Goal: Transaction & Acquisition: Purchase product/service

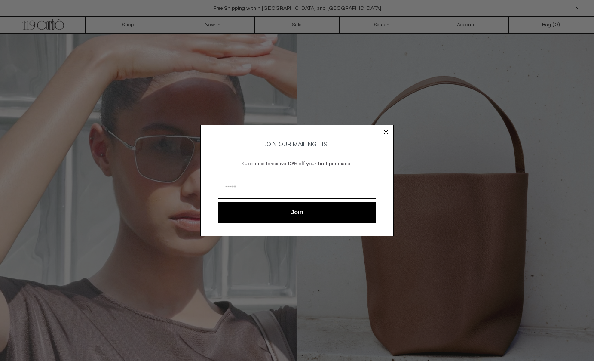
click at [129, 28] on div "Close dialog JOIN OUR MAILING LIST Subscribe to receive 10% off your first purc…" at bounding box center [297, 180] width 594 height 361
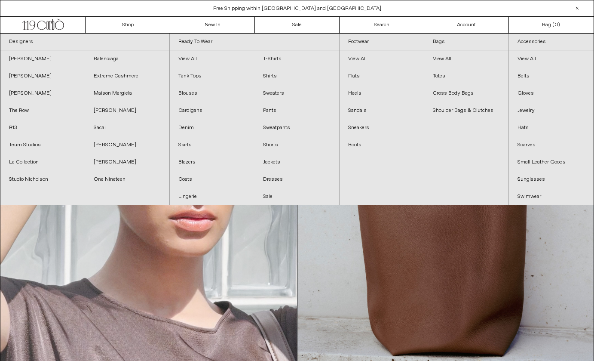
click at [129, 28] on link "Shop" at bounding box center [128, 25] width 85 height 16
drag, startPoint x: 0, startPoint y: 0, endPoint x: 129, endPoint y: 27, distance: 131.8
click at [22, 115] on link "The Row" at bounding box center [42, 110] width 85 height 17
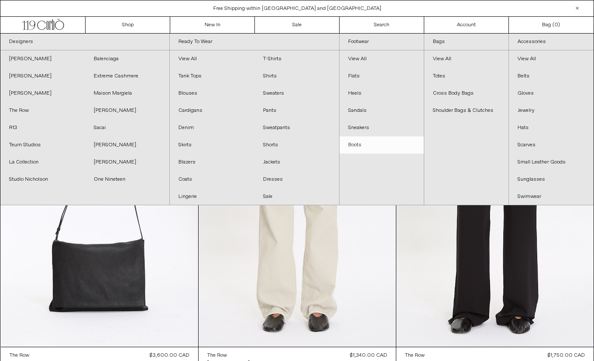
click at [351, 146] on link "Boots" at bounding box center [382, 144] width 84 height 17
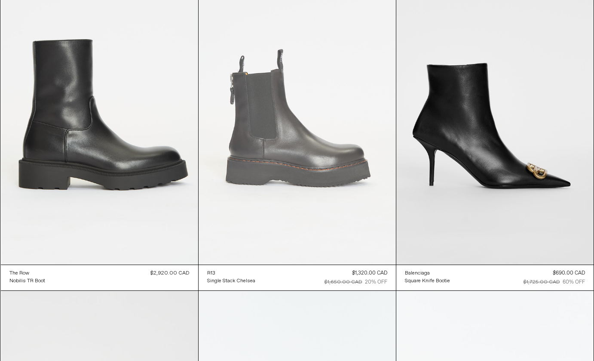
scroll to position [406, 0]
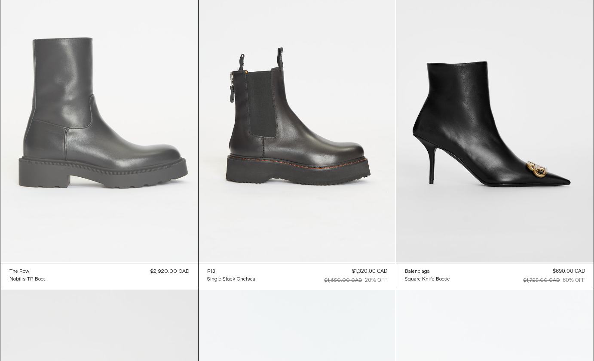
click at [159, 180] on at bounding box center [99, 115] width 197 height 296
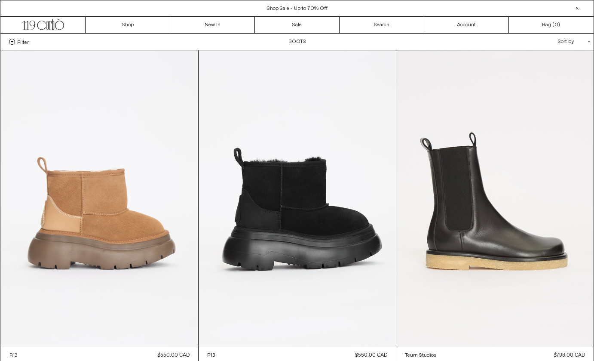
scroll to position [0, 0]
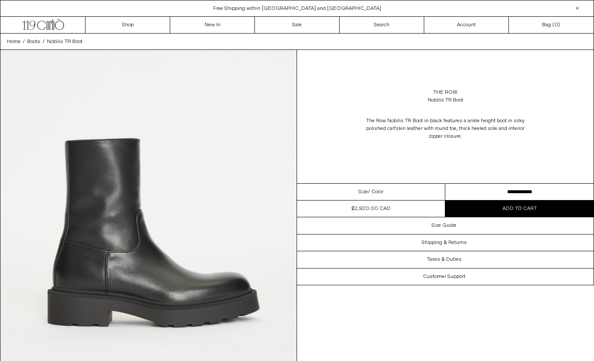
click at [334, 199] on div "Size / Color" at bounding box center [371, 192] width 148 height 17
click at [334, 194] on div "Size / Color" at bounding box center [371, 192] width 148 height 17
click at [371, 191] on span "/ Color" at bounding box center [375, 192] width 15 height 8
click at [392, 195] on div "Size / Color" at bounding box center [371, 192] width 148 height 17
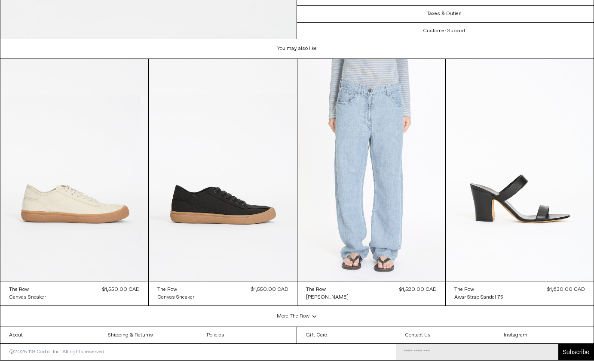
scroll to position [1864, 0]
